Goal: Answer question/provide support: Share knowledge or assist other users

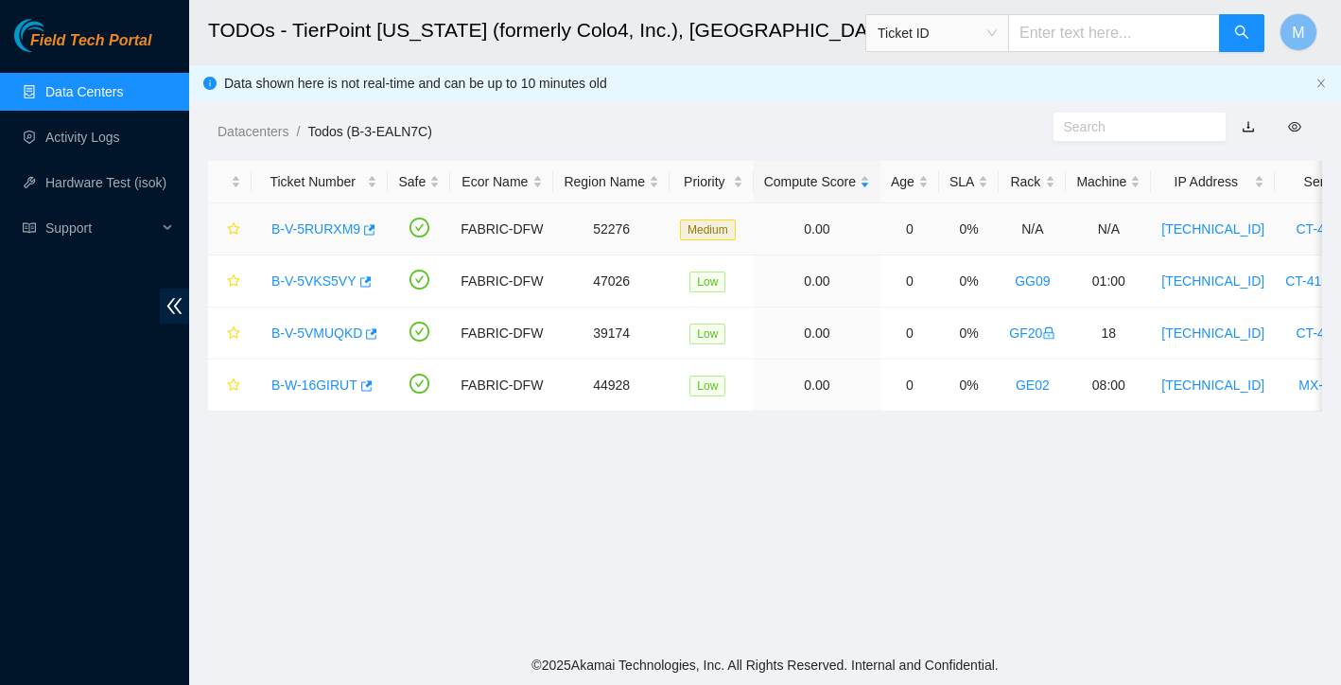
scroll to position [371, 0]
click at [317, 234] on link "B-V-5RURXM9" at bounding box center [315, 228] width 89 height 15
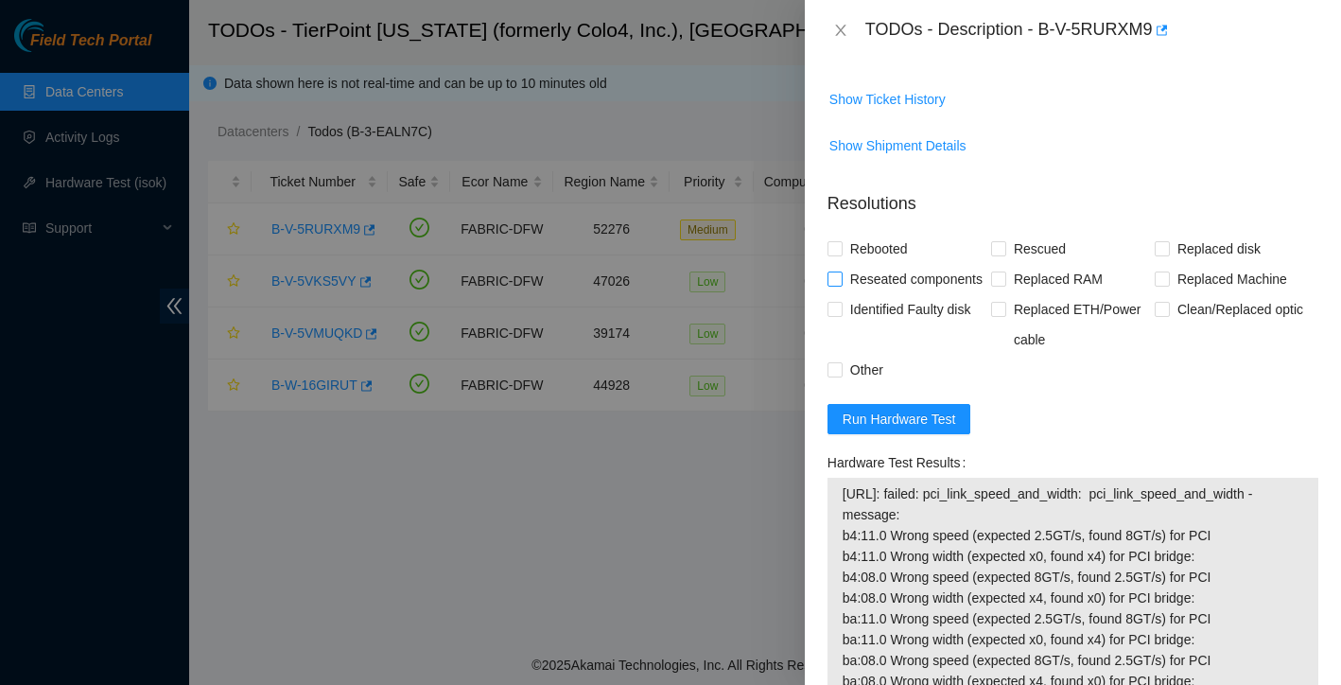
scroll to position [1275, 0]
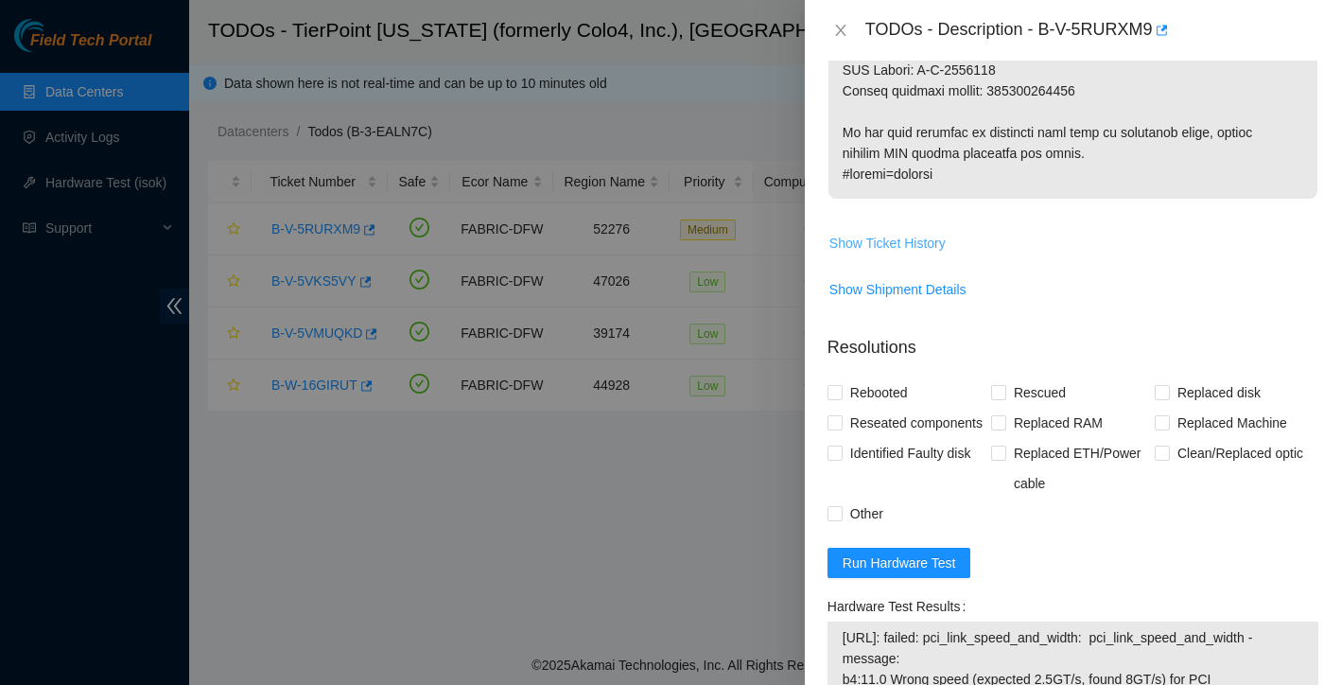
click at [929, 241] on span "Show Ticket History" at bounding box center [887, 243] width 116 height 21
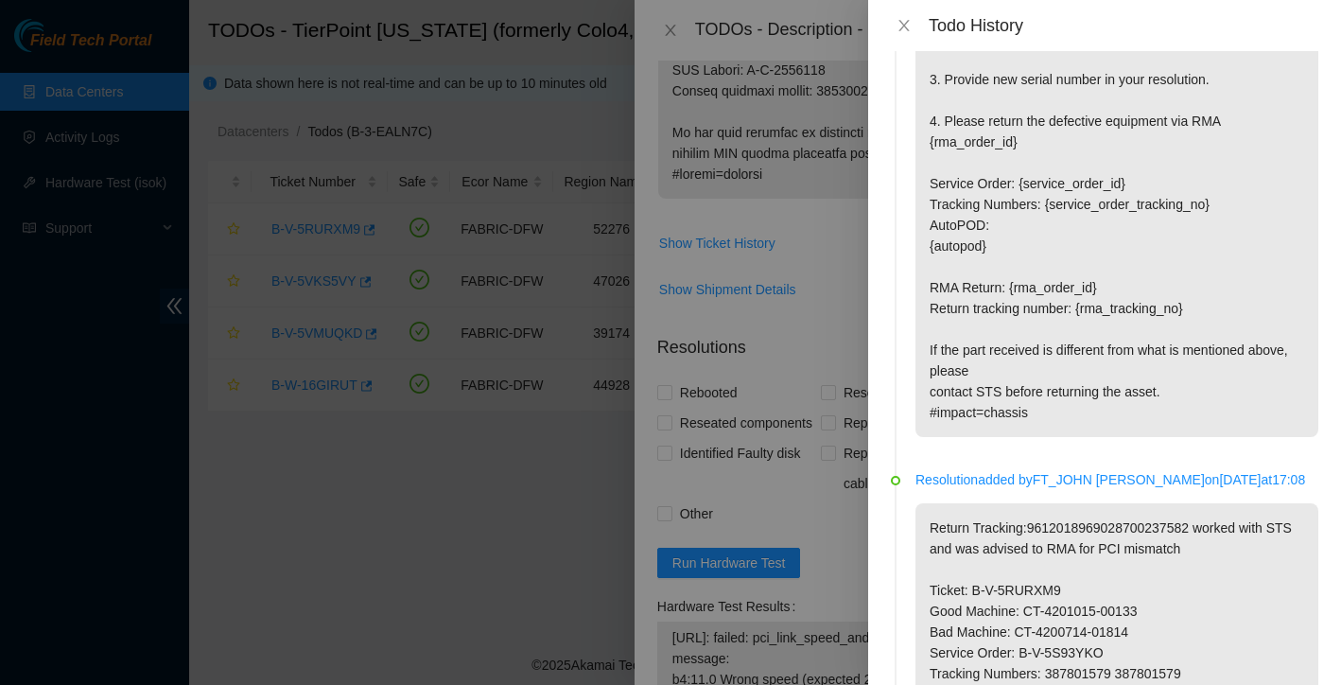
scroll to position [1187, 0]
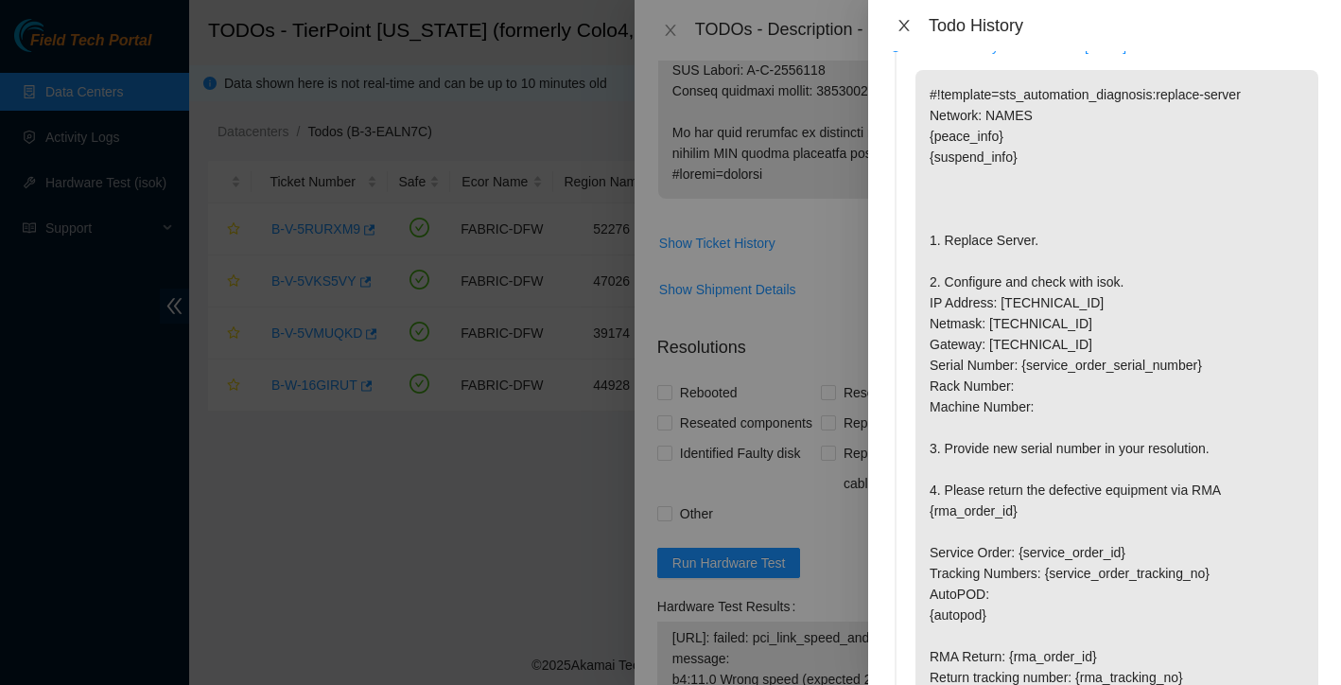
click at [903, 21] on icon "close" at bounding box center [903, 25] width 15 height 15
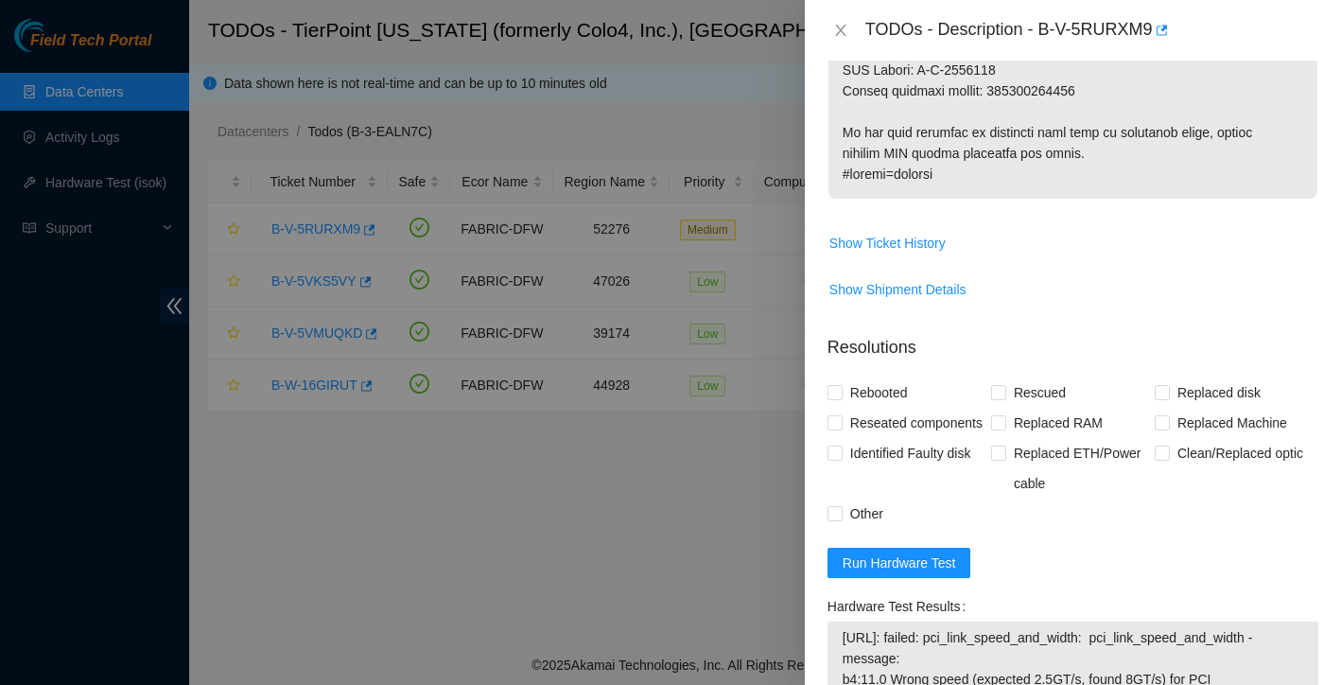
click at [844, 41] on div "TODOs - Description - B-V-5RURXM9" at bounding box center [1072, 30] width 491 height 30
click at [844, 35] on icon "close" at bounding box center [840, 30] width 10 height 11
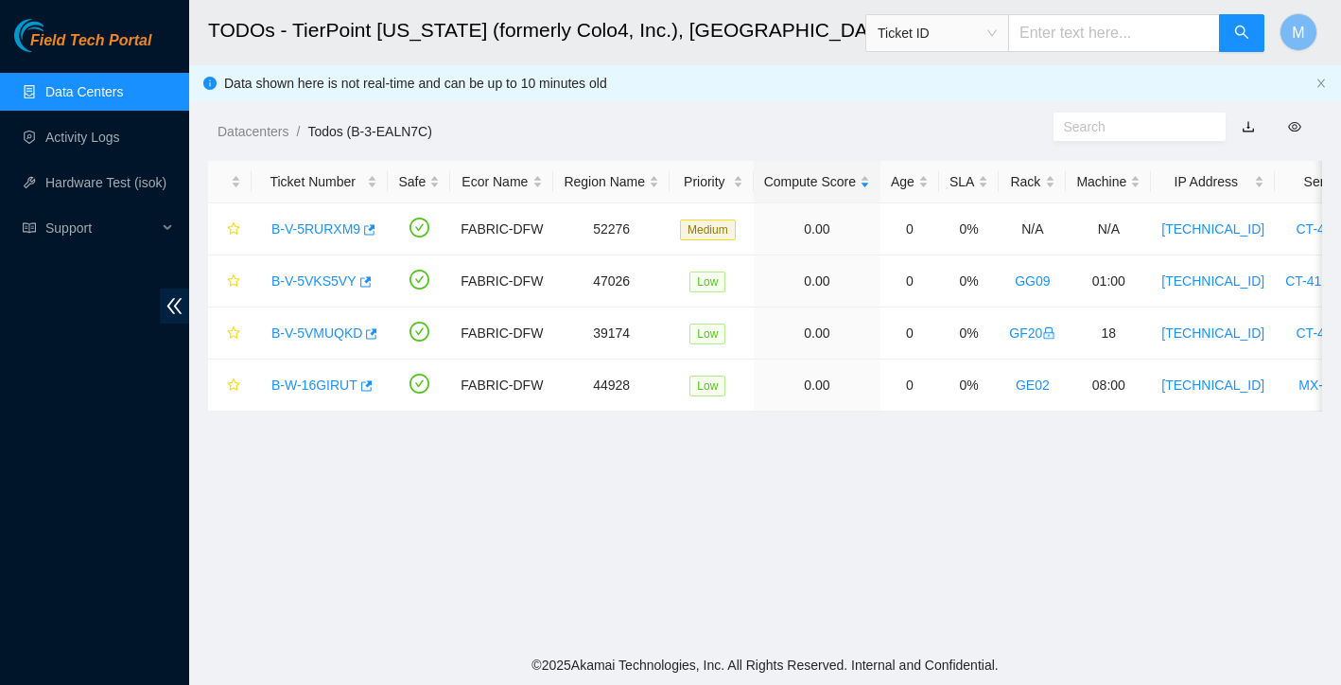
scroll to position [371, 0]
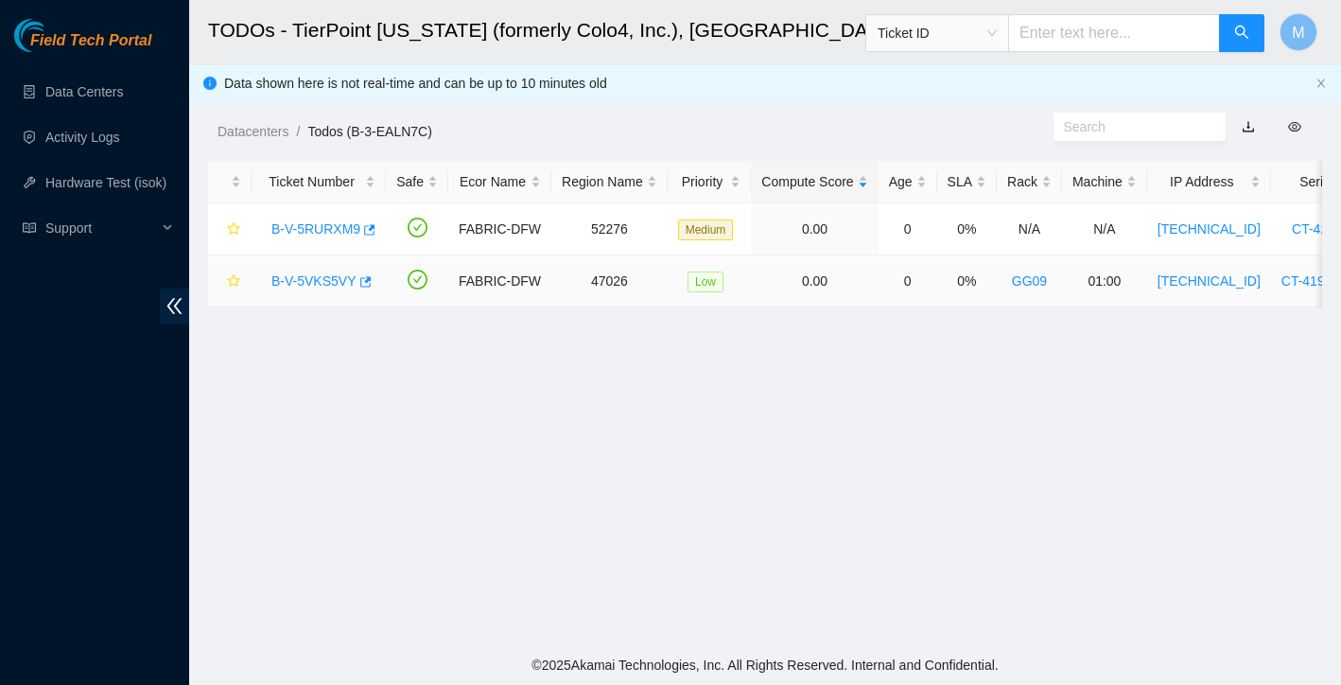
click at [318, 286] on link "B-V-5VKS5VY" at bounding box center [313, 280] width 85 height 15
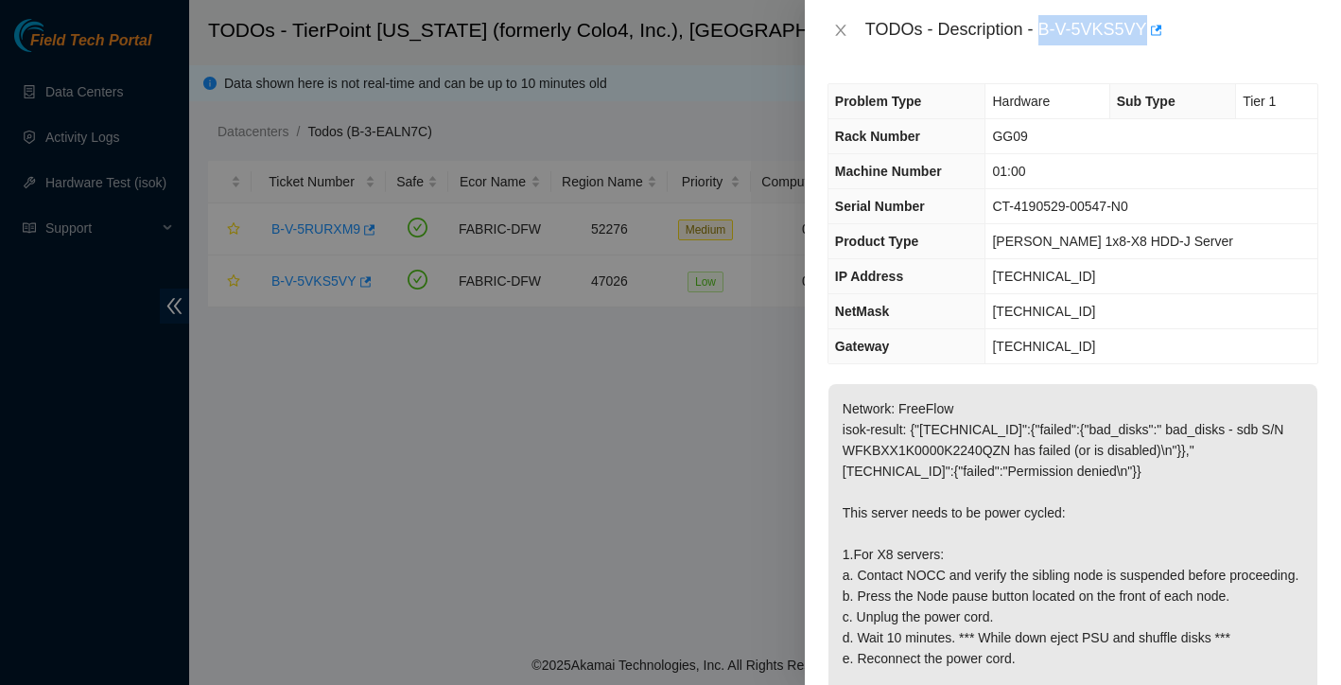
drag, startPoint x: 1041, startPoint y: 31, endPoint x: 1153, endPoint y: 27, distance: 111.7
click at [1153, 27] on div "TODOs - Description - B-V-5VKS5VY" at bounding box center [1091, 30] width 453 height 30
copy div "B-V-5VKS5VY"
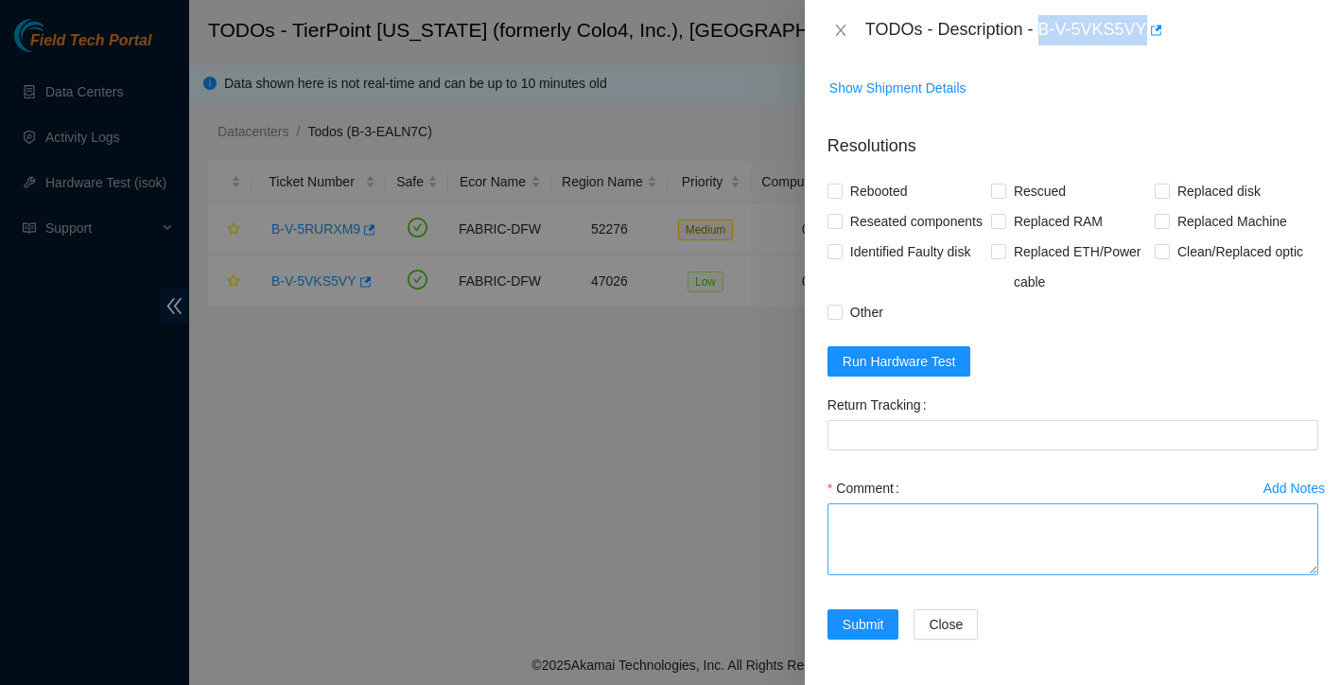
scroll to position [903, 0]
click at [929, 518] on textarea "Comment" at bounding box center [1072, 539] width 491 height 72
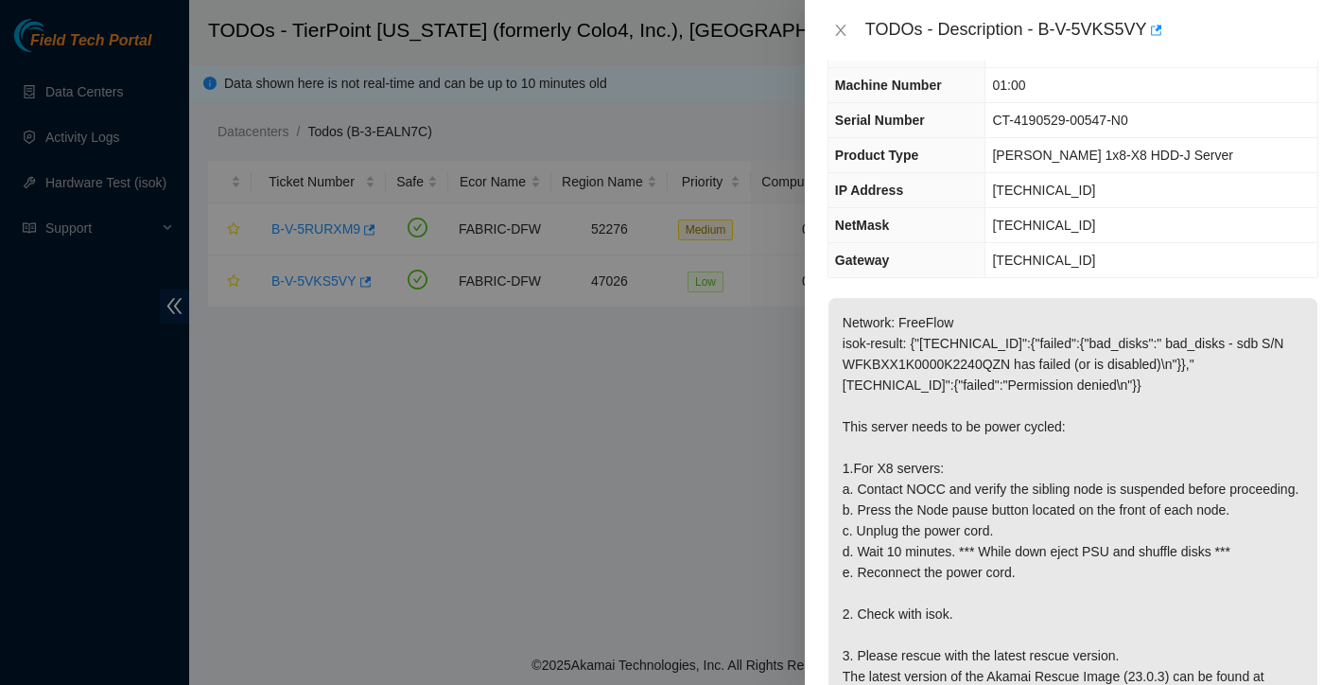
scroll to position [0, 0]
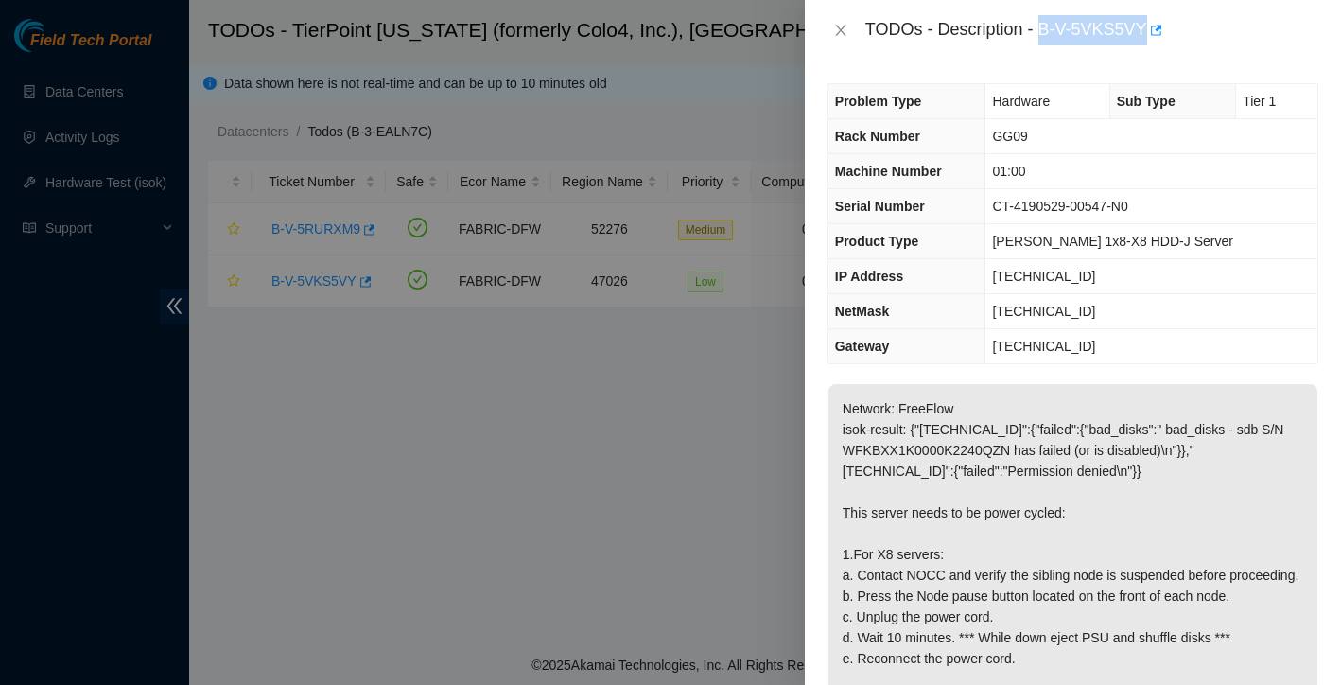
drag, startPoint x: 1043, startPoint y: 30, endPoint x: 1150, endPoint y: 28, distance: 106.9
click at [1150, 28] on div "TODOs - Description - B-V-5VKS5VY" at bounding box center [1091, 30] width 453 height 30
copy div "B-V-5VKS5VY"
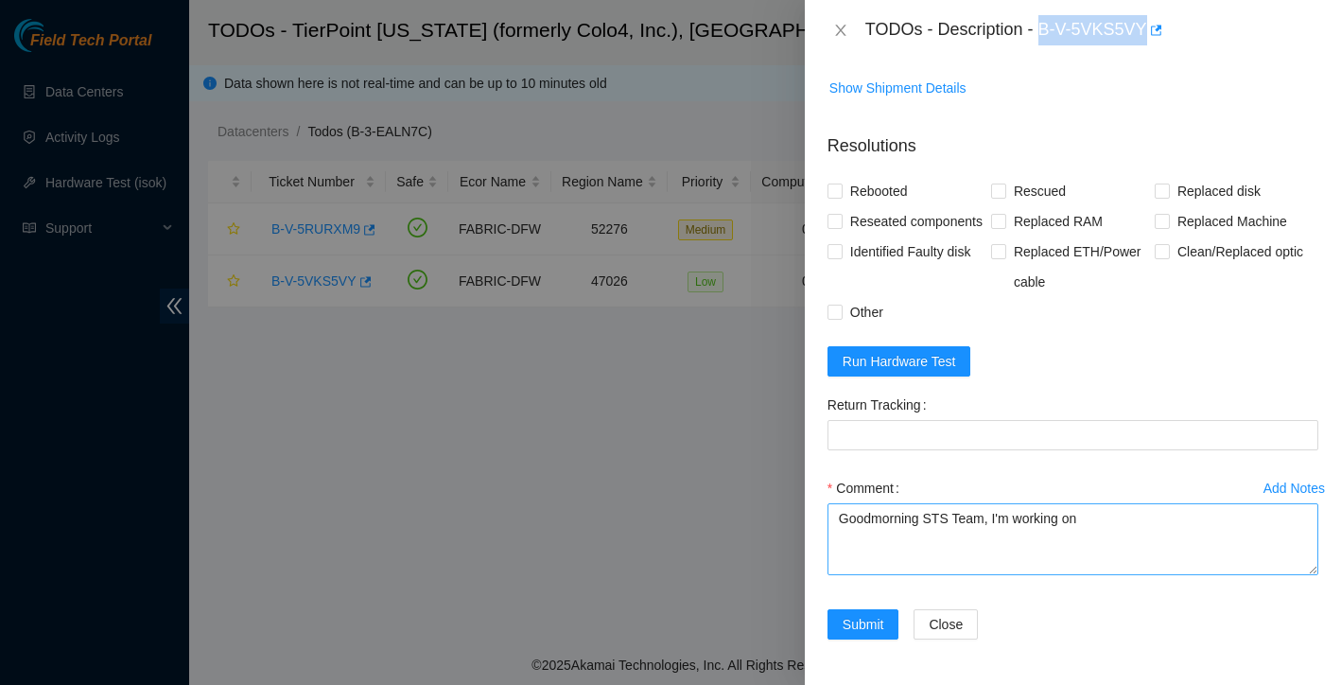
scroll to position [903, 0]
click at [1117, 515] on textarea "Goodmorning STS Team, I'm working on" at bounding box center [1072, 539] width 491 height 72
paste textarea "B-V-5VKS5VY"
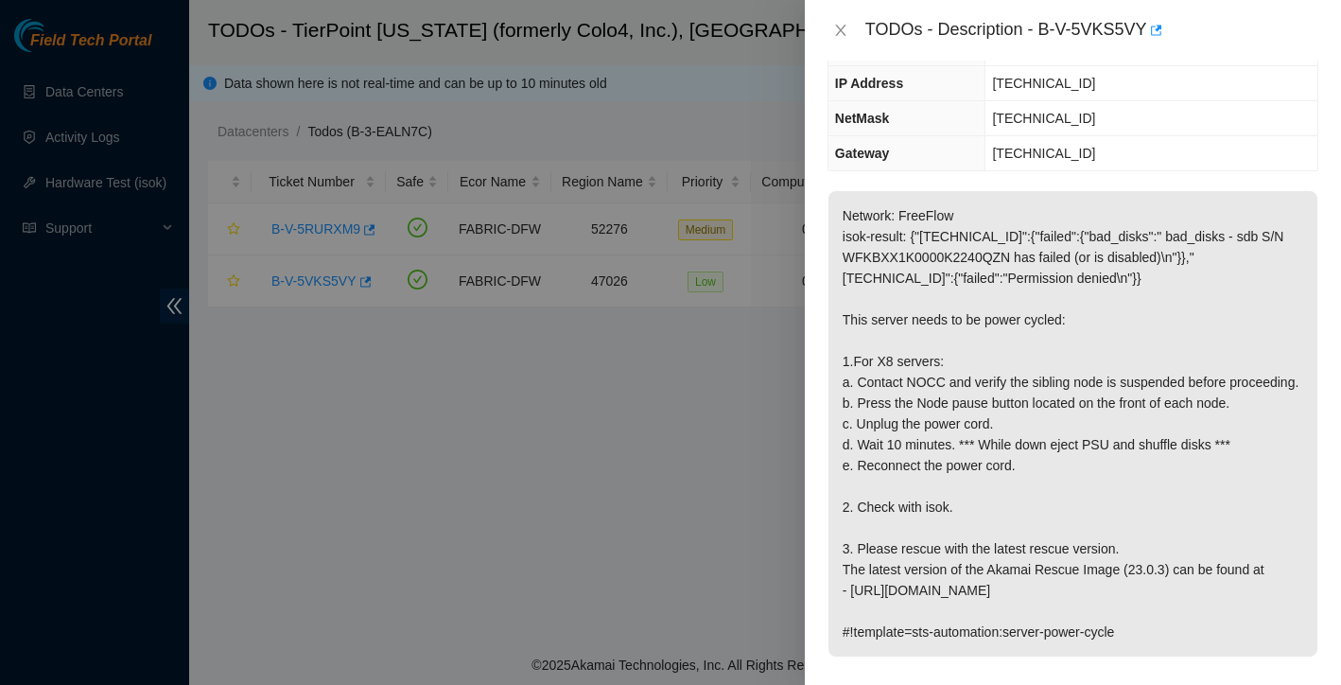
scroll to position [254, 0]
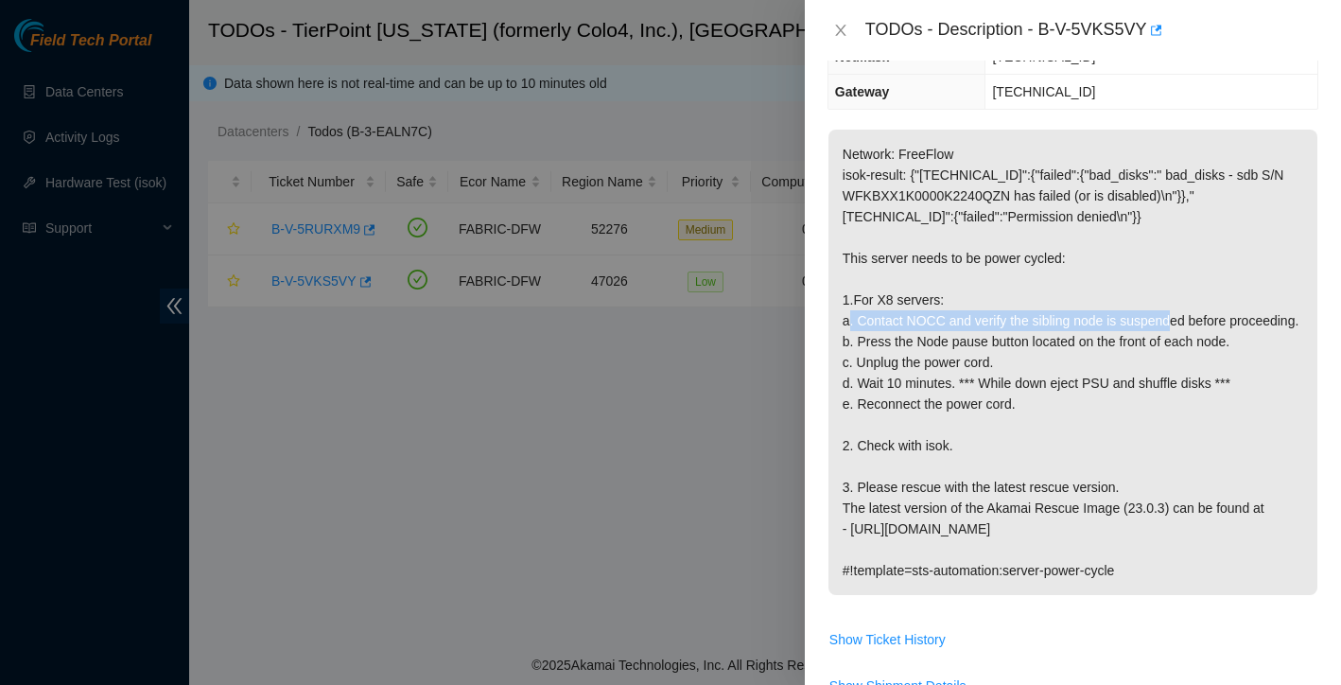
drag, startPoint x: 858, startPoint y: 322, endPoint x: 1198, endPoint y: 321, distance: 340.4
click at [1198, 321] on p "Network: FreeFlow isok-result: {"23.202.88.231":{"failed":{"bad_disks":" bad_di…" at bounding box center [1072, 362] width 489 height 465
copy p "Contact NOCC and verify the sibling node is suspended"
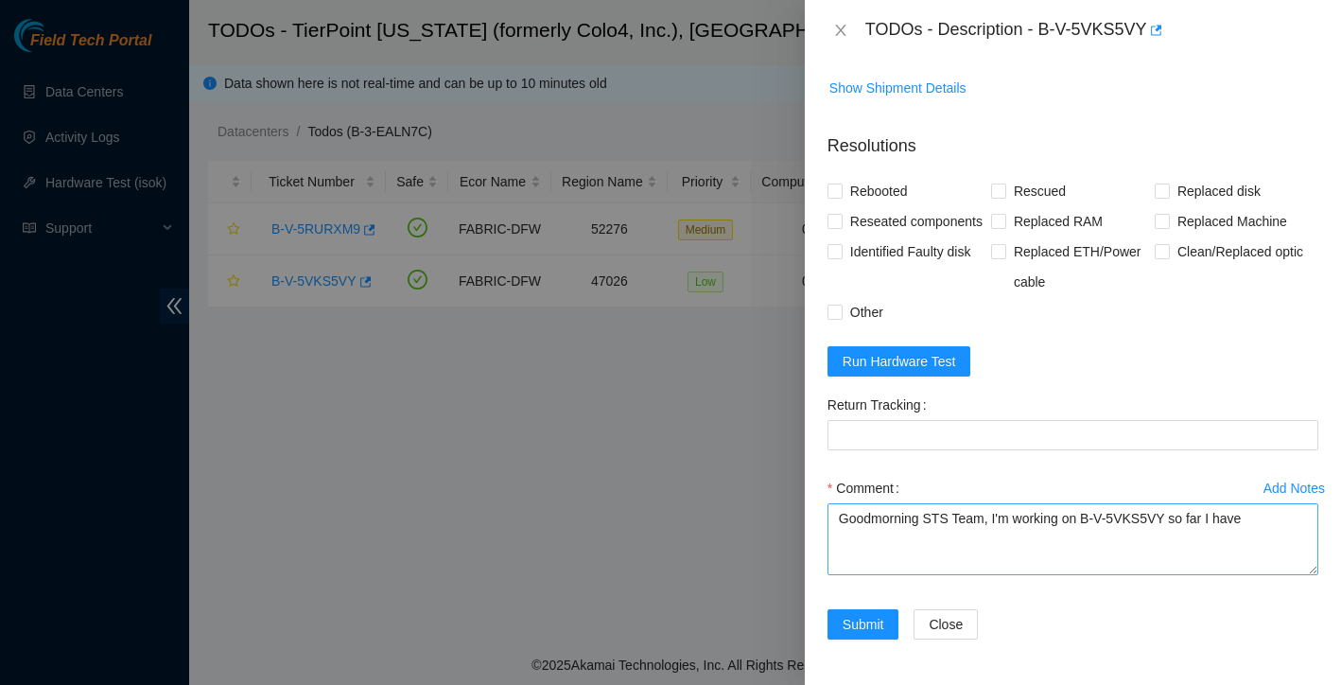
scroll to position [903, 0]
click at [1270, 520] on textarea "Goodmorning STS Team, I'm working on B-V-5VKS5VY so far I have" at bounding box center [1072, 539] width 491 height 72
paste textarea "Contact NOCC and verify the sibling node is suspended"
click at [885, 561] on textarea "Goodmorning STS Team, I'm working on B-V-5VKS5VY so far I have: Contact NOCC an…" at bounding box center [1072, 539] width 491 height 72
click at [1008, 564] on textarea "Goodmorning STS Team, I'm working on B-V-5VKS5VY so far I have: Contacted NOCC …" at bounding box center [1072, 539] width 491 height 72
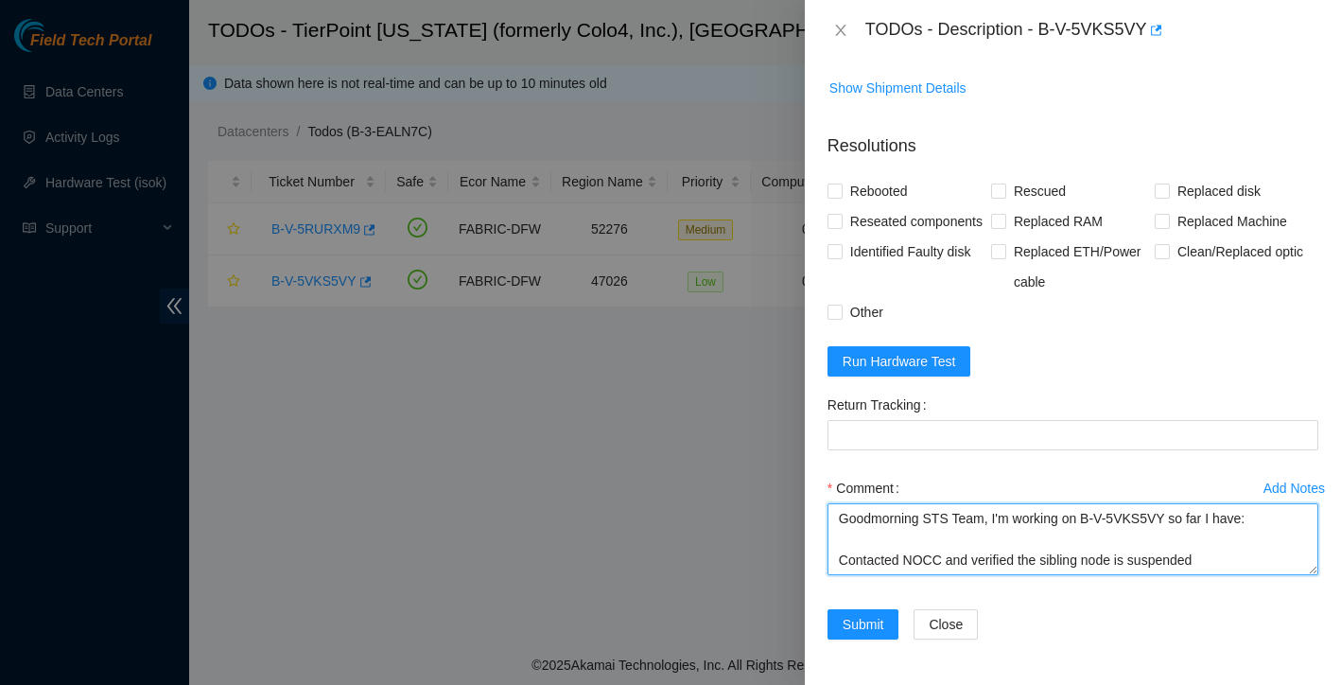
click at [1218, 563] on textarea "Goodmorning STS Team, I'm working on B-V-5VKS5VY so far I have: Contacted NOCC …" at bounding box center [1072, 539] width 491 height 72
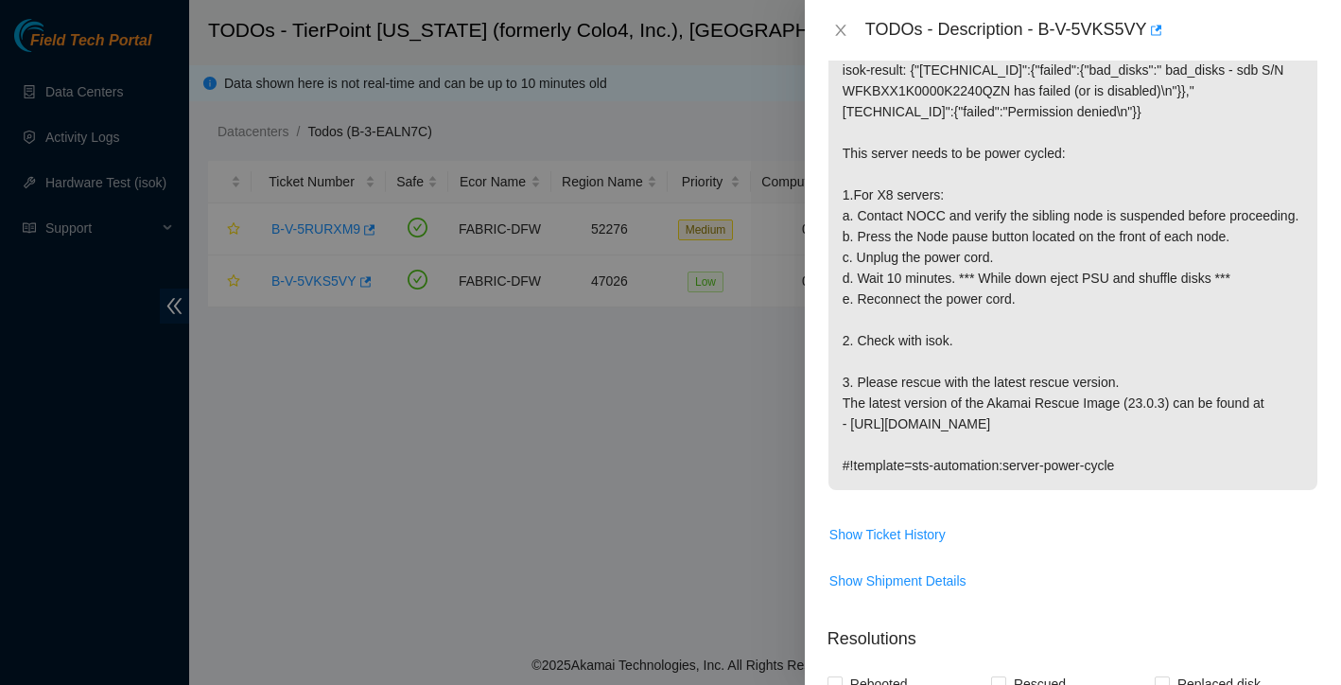
scroll to position [353, 0]
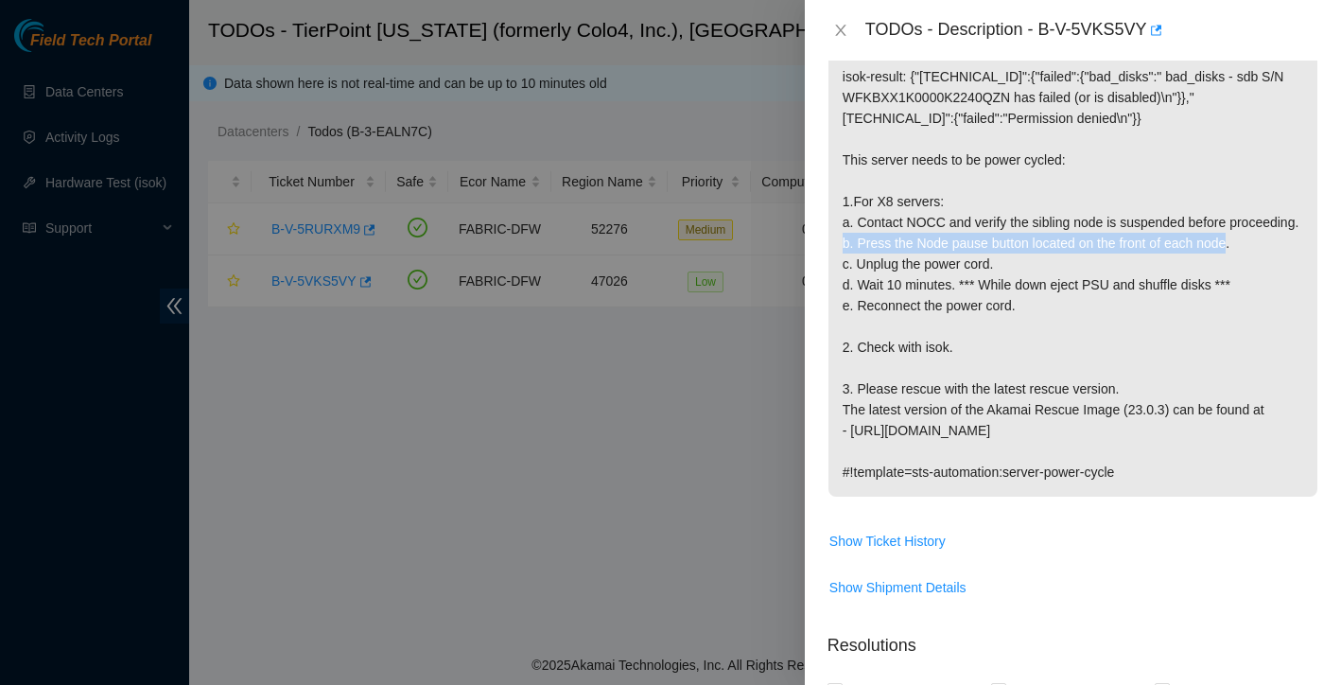
drag, startPoint x: 856, startPoint y: 267, endPoint x: 1247, endPoint y: 263, distance: 391.5
click at [1247, 263] on p "Network: FreeFlow isok-result: {"23.202.88.231":{"failed":{"bad_disks":" bad_di…" at bounding box center [1072, 263] width 489 height 465
copy p "Press the Node pause button located on the front of each node."
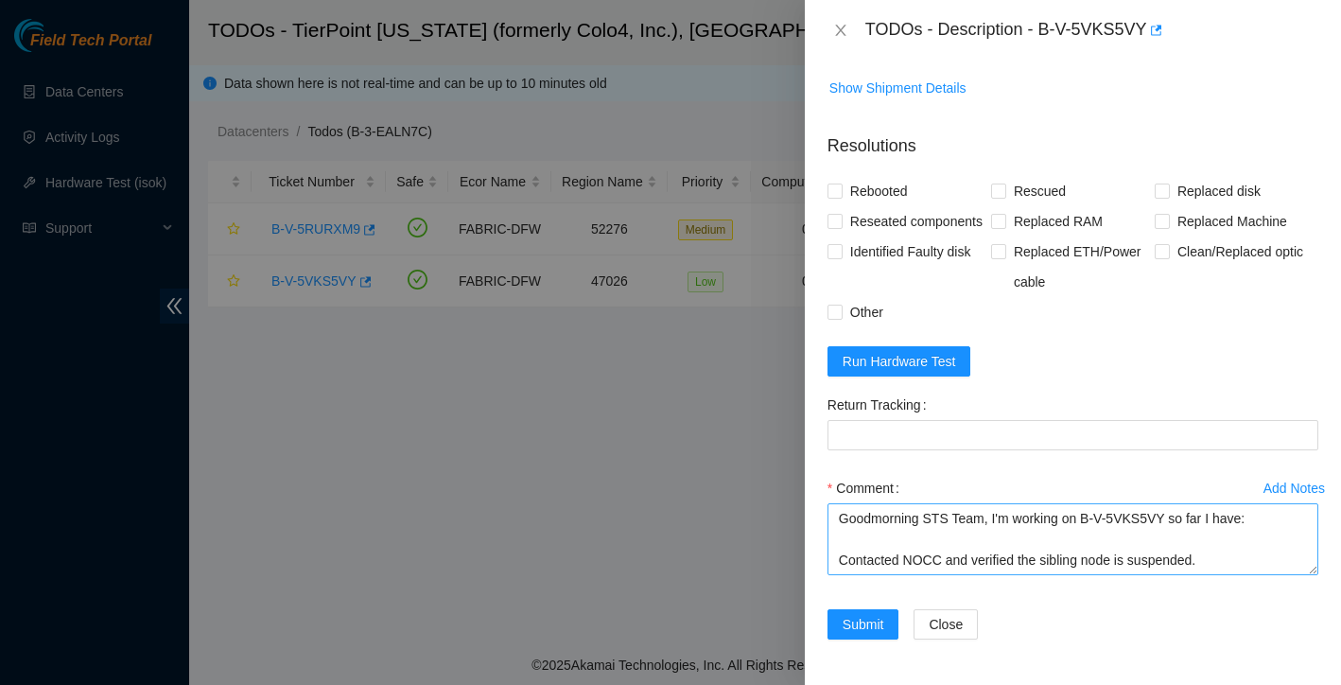
scroll to position [903, 0]
click at [891, 564] on textarea "Goodmorning STS Team, I'm working on B-V-5VKS5VY so far I have: Contacted NOCC …" at bounding box center [1072, 539] width 491 height 72
paste textarea "Press the Node pause button located on the front of each node."
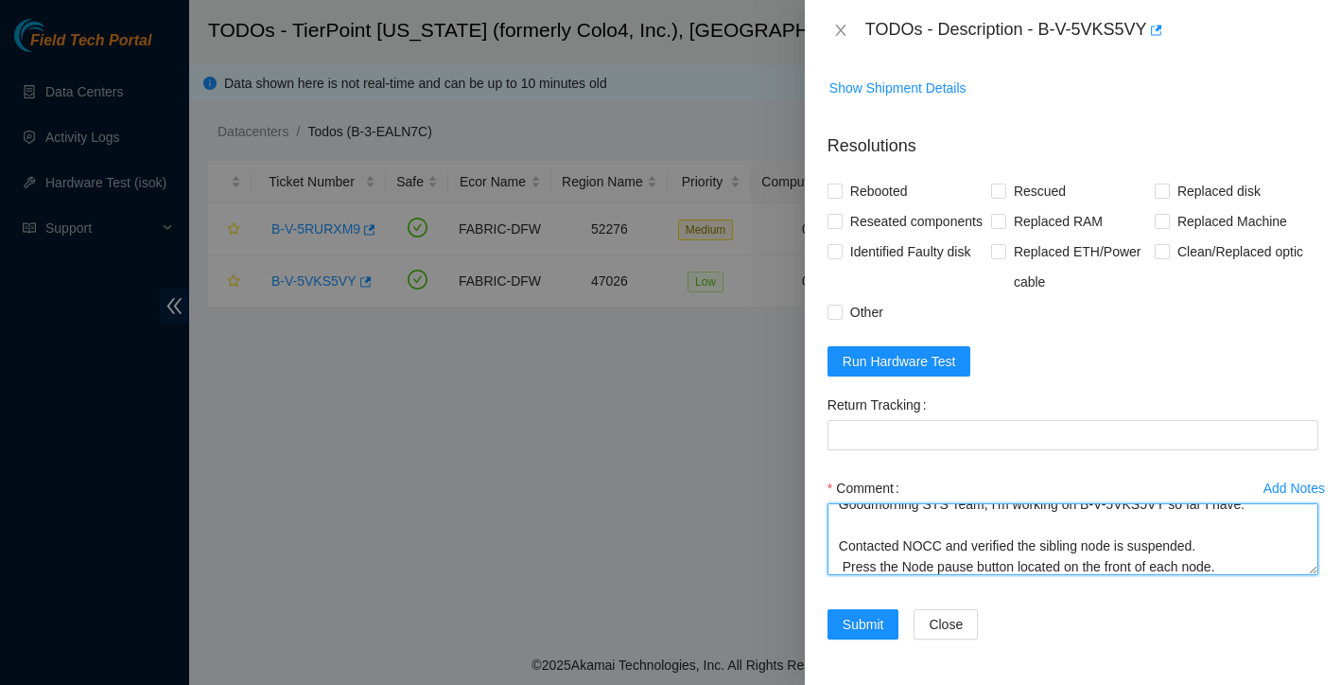
scroll to position [60, 0]
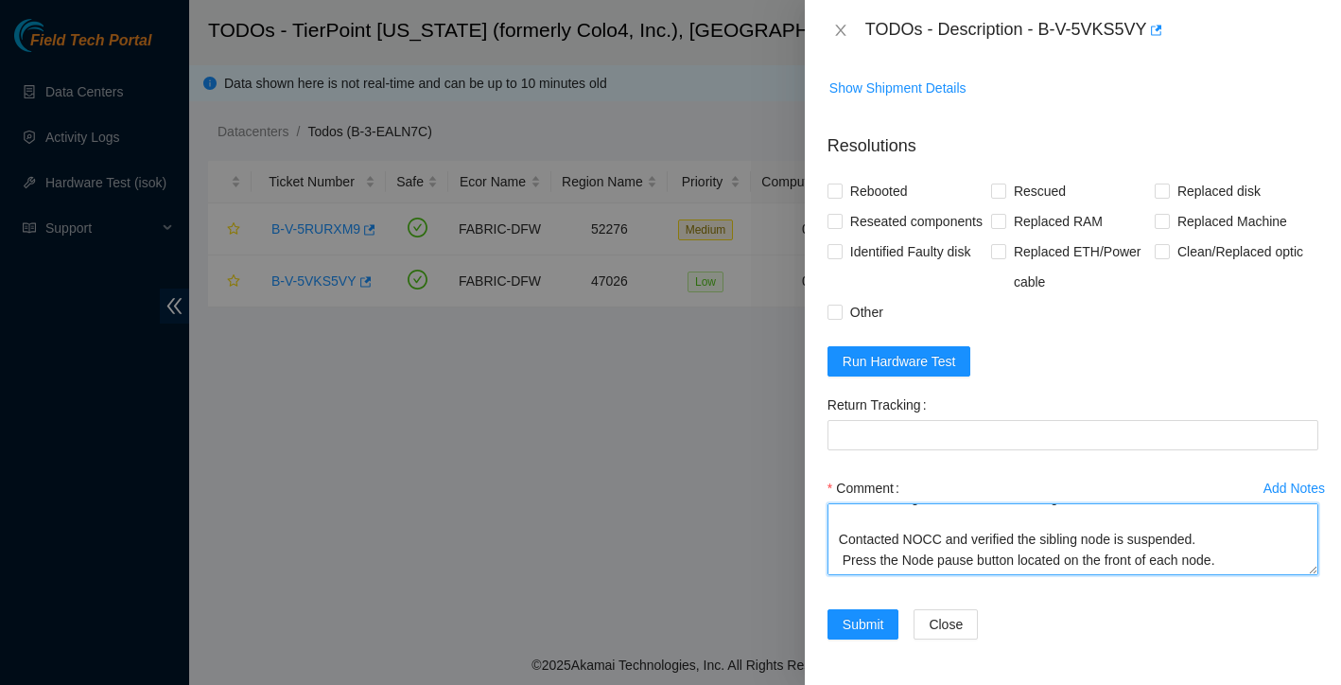
click at [876, 524] on textarea "Goodmorning STS Team, I'm working on B-V-5VKS5VY so far I have: Contacted NOCC …" at bounding box center [1072, 539] width 491 height 72
click at [844, 542] on textarea "Goodmorning STS Team, I'm working on B-V-5VKS5VY so far I have: Contacted NOCC …" at bounding box center [1072, 539] width 491 height 72
click at [1252, 535] on textarea "Goodmorning STS Team, I'm working on B-V-5VKS5VY so far I have: Contacted NOCC …" at bounding box center [1072, 539] width 491 height 72
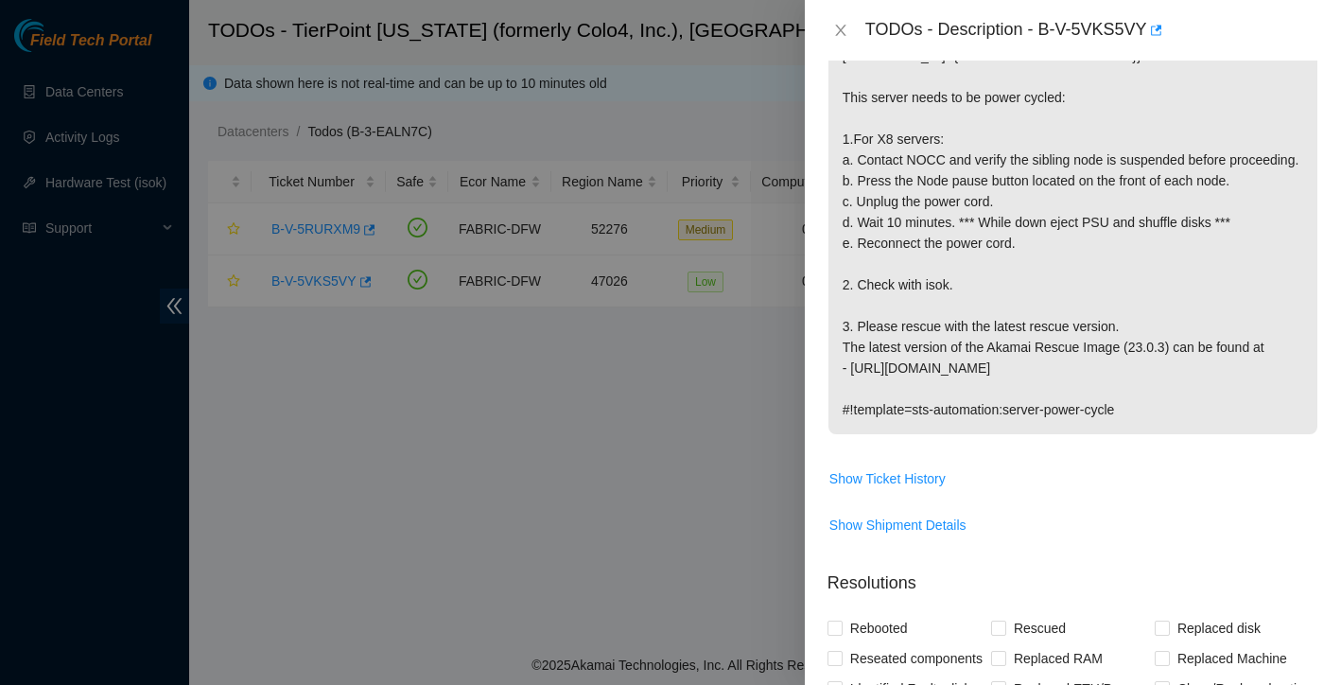
scroll to position [414, 0]
drag, startPoint x: 984, startPoint y: 246, endPoint x: 1227, endPoint y: 249, distance: 243.1
click at [1227, 249] on p "Network: FreeFlow isok-result: {"23.202.88.231":{"failed":{"bad_disks":" bad_di…" at bounding box center [1072, 202] width 489 height 465
copy p "While down eject PSU and shuffle disks"
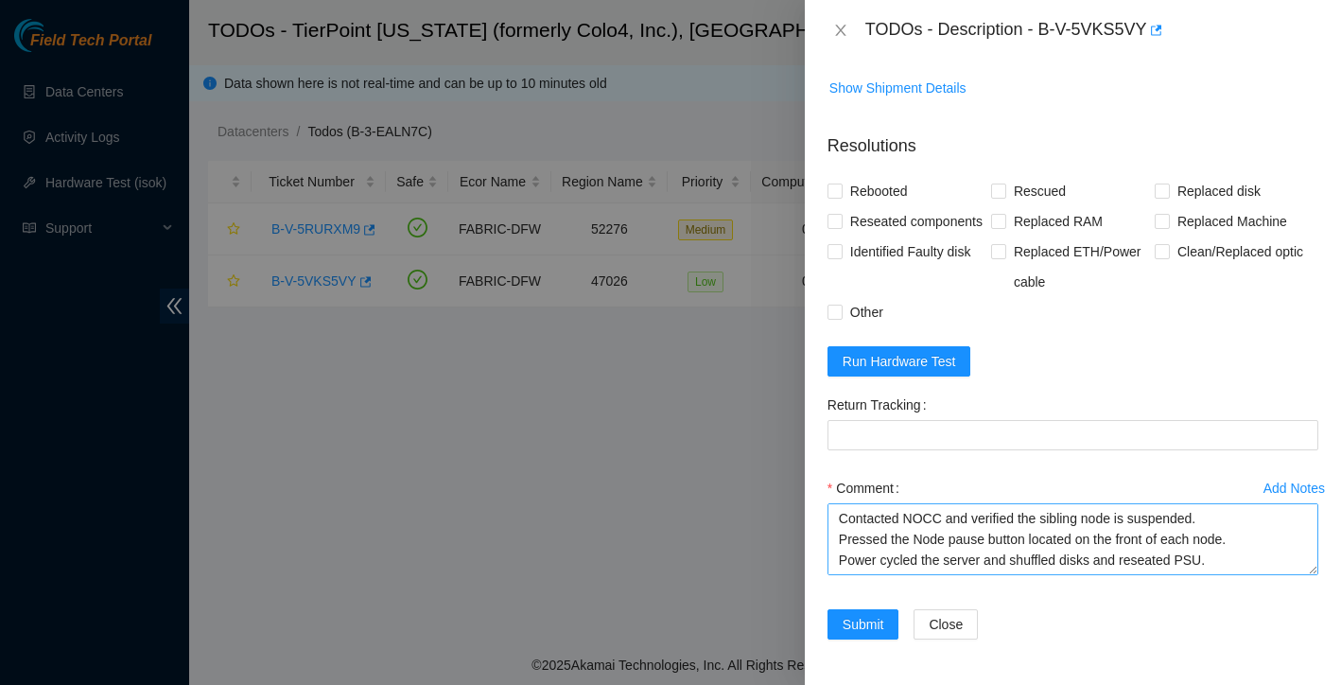
scroll to position [903, 0]
drag, startPoint x: 1015, startPoint y: 562, endPoint x: 1222, endPoint y: 549, distance: 207.5
click at [1222, 549] on textarea "Goodmorning STS Team, I'm working on B-V-5VKS5VY so far I have: Contacted NOCC …" at bounding box center [1072, 539] width 491 height 72
paste textarea "While down eject PSU and shuffle disks"
click at [1024, 558] on textarea "Goodmorning STS Team, I'm working on B-V-5VKS5VY so far I have: Contacted NOCC …" at bounding box center [1072, 539] width 491 height 72
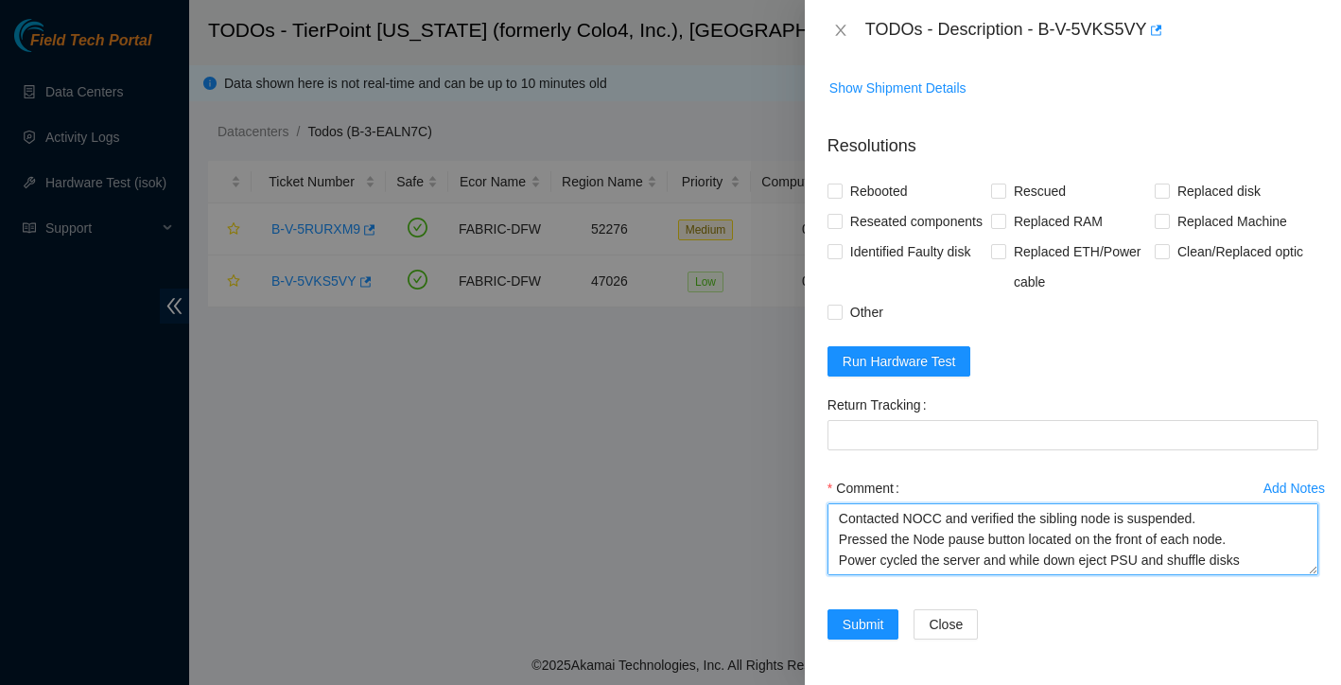
click at [1115, 564] on textarea "Goodmorning STS Team, I'm working on B-V-5VKS5VY so far I have: Contacted NOCC …" at bounding box center [1072, 539] width 491 height 72
click at [1257, 543] on textarea "Goodmorning STS Team, I'm working on B-V-5VKS5VY so far I have: Contacted NOCC …" at bounding box center [1072, 539] width 491 height 72
click at [1299, 540] on textarea "Goodmorning STS Team, I'm working on B-V-5VKS5VY so far I have: Contacted NOCC …" at bounding box center [1072, 539] width 491 height 72
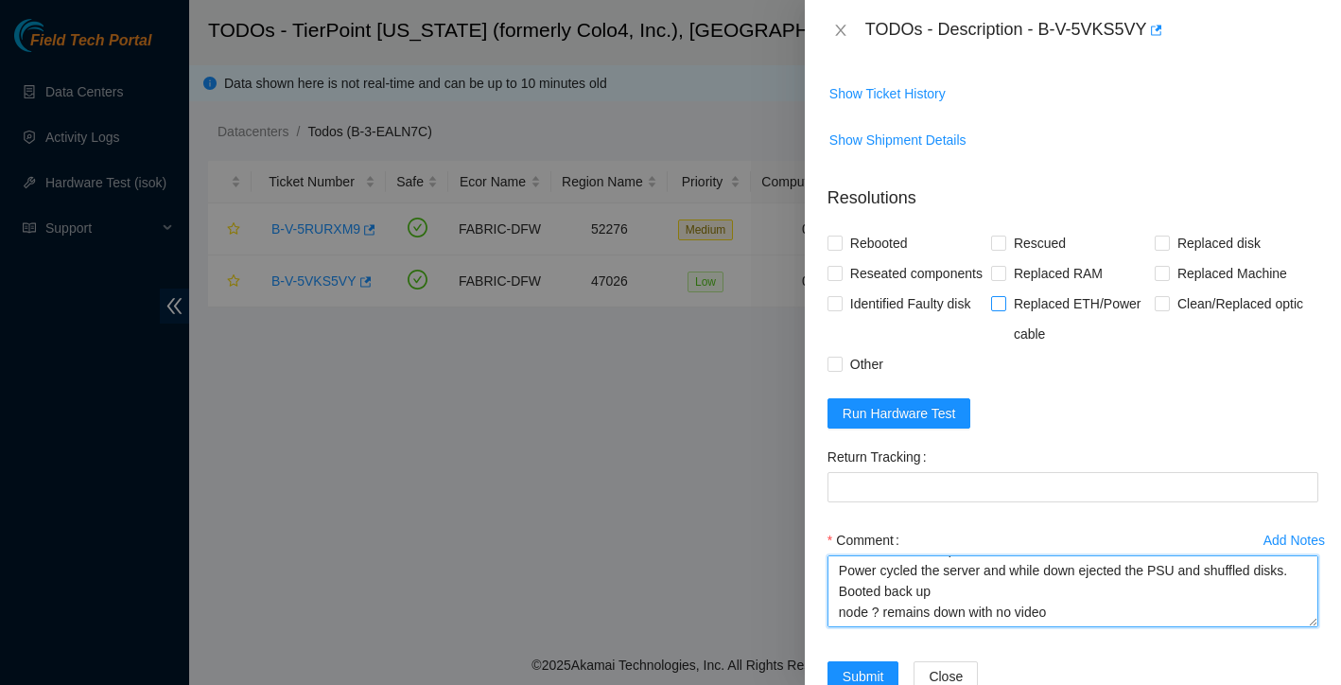
scroll to position [809, 0]
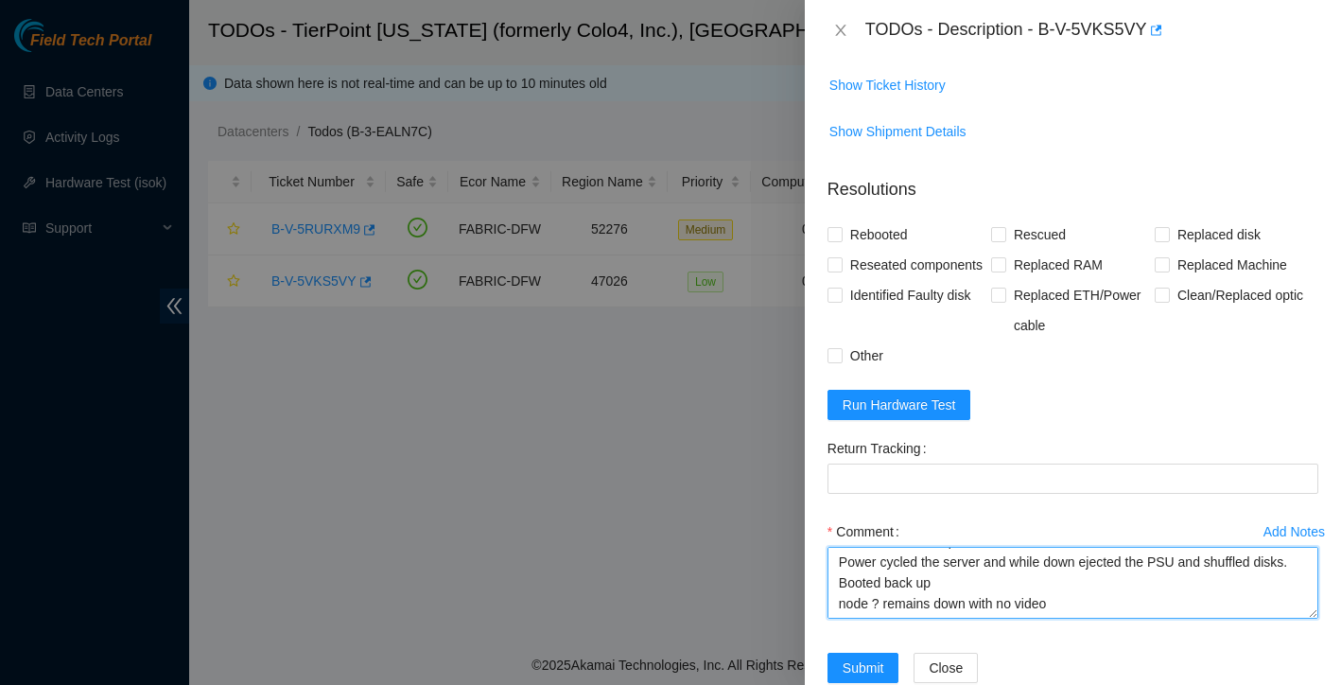
click at [879, 618] on textarea "Goodmorning STS Team, I'm working on B-V-5VKS5VY so far I have: Contacted NOCC …" at bounding box center [1072, 583] width 491 height 72
click at [1059, 618] on textarea "Goodmorning STS Team, I'm working on B-V-5VKS5VY so far I have: Contacted NOCC …" at bounding box center [1072, 583] width 491 height 72
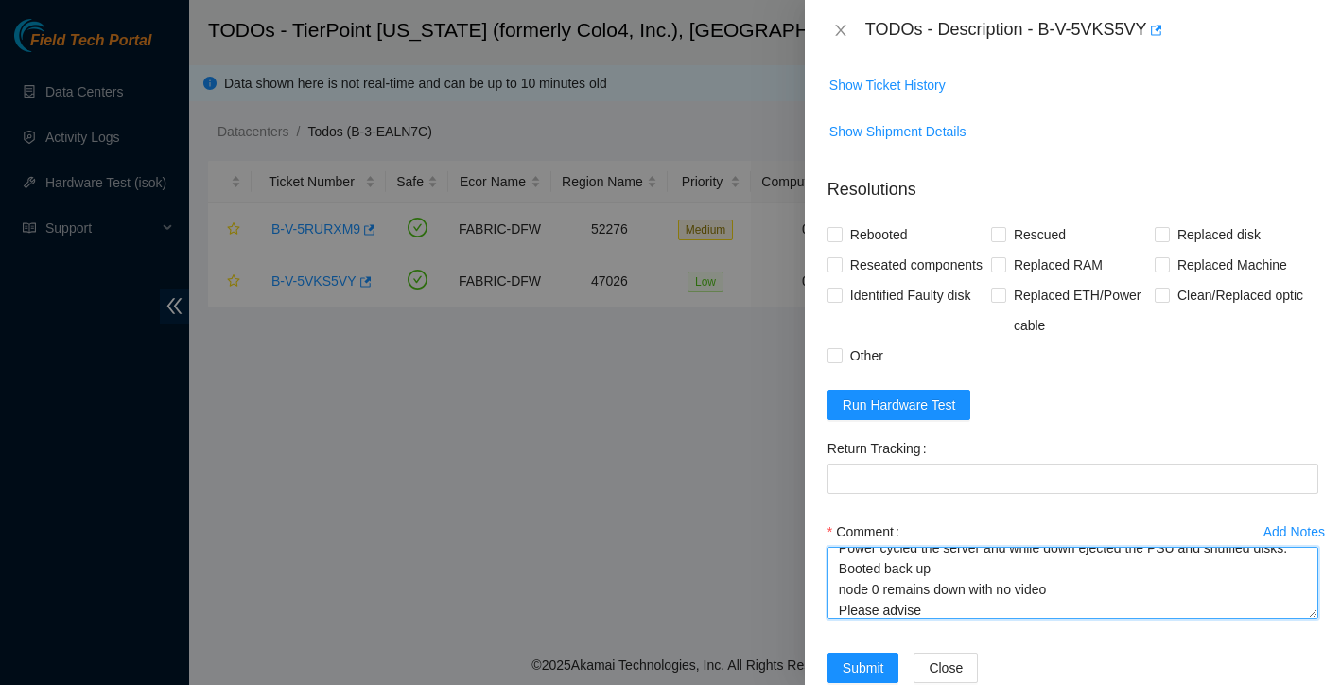
type textarea "Goodmorning STS Team, I'm working on B-V-5VKS5VY so far I have: Contacted NOCC …"
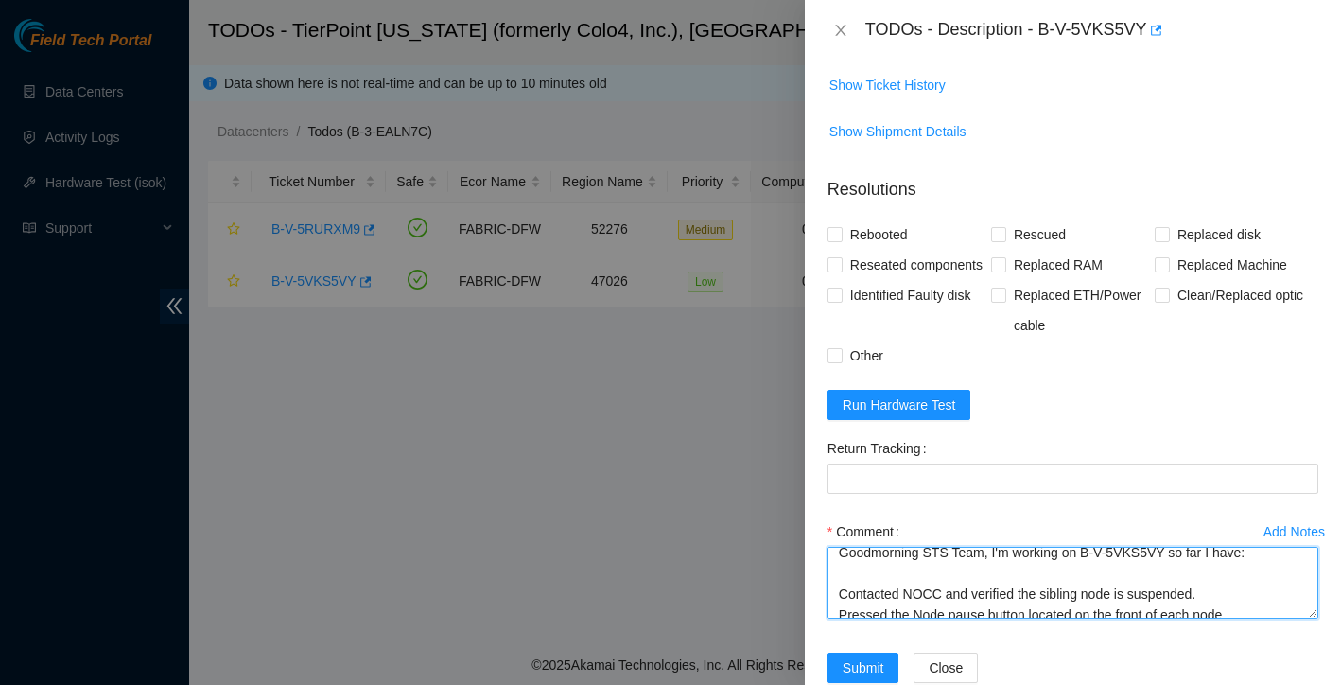
scroll to position [0, 0]
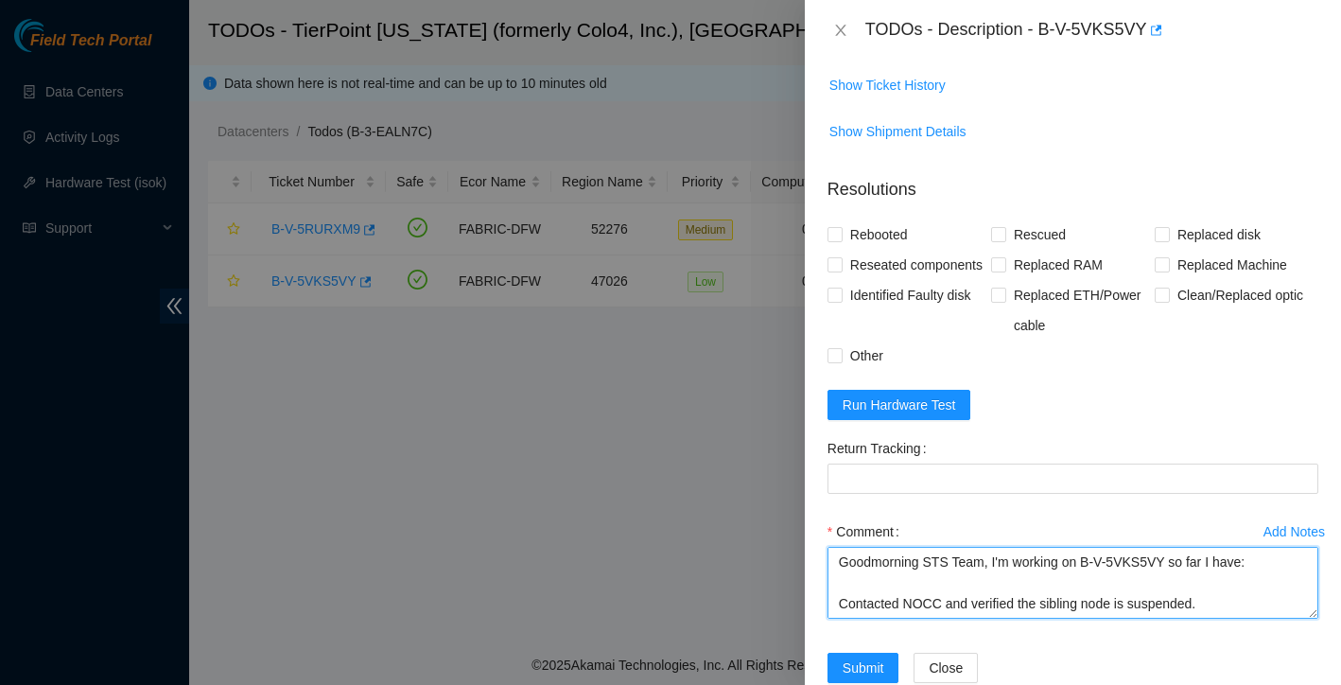
drag, startPoint x: 961, startPoint y: 663, endPoint x: 814, endPoint y: 574, distance: 171.4
click at [814, 574] on div "Problem Type Hardware Sub Type Tier 1 Rack Number GG09 Machine Number 01:00 Ser…" at bounding box center [1073, 373] width 536 height 624
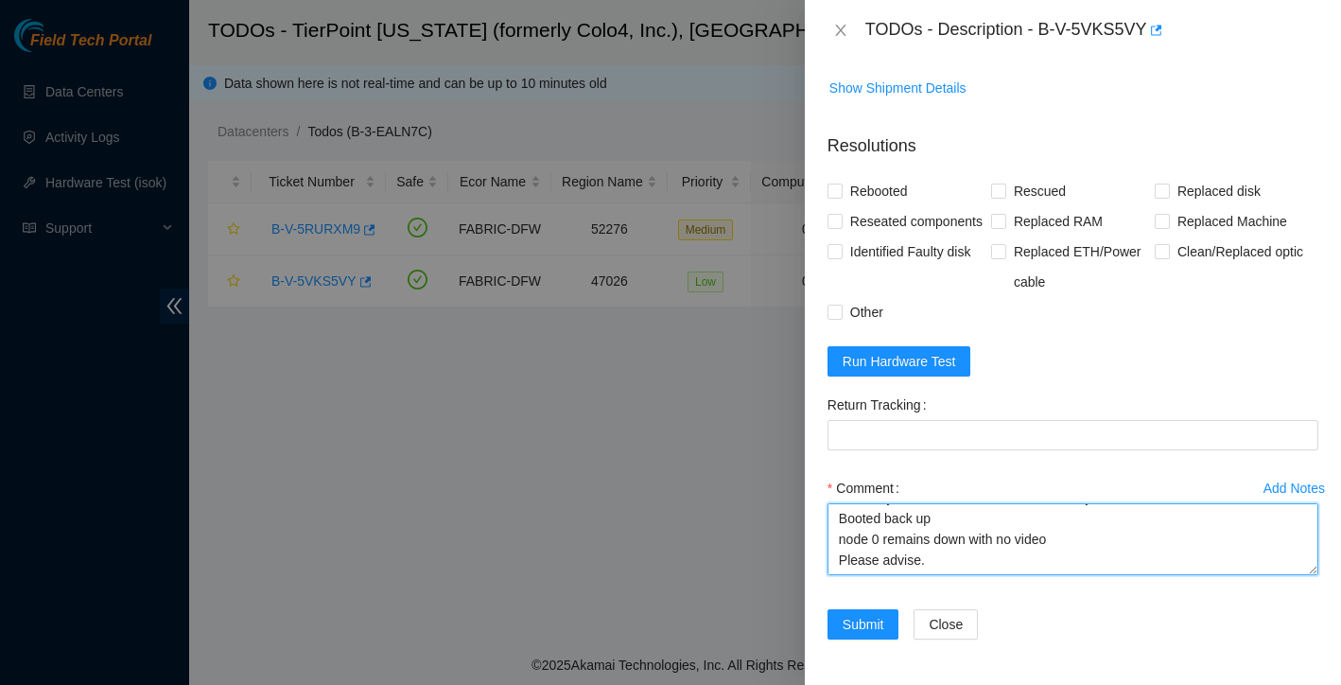
scroll to position [114, 0]
